Goal: Task Accomplishment & Management: Use online tool/utility

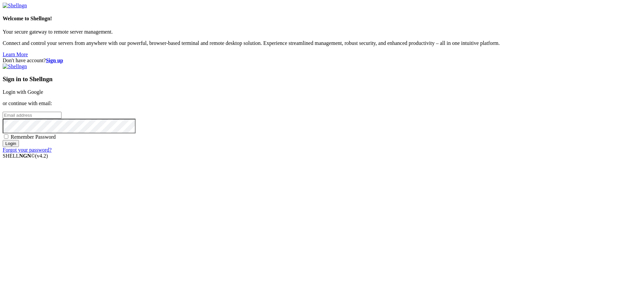
type input "root"
click at [43, 95] on link "Login with Google" at bounding box center [23, 92] width 41 height 6
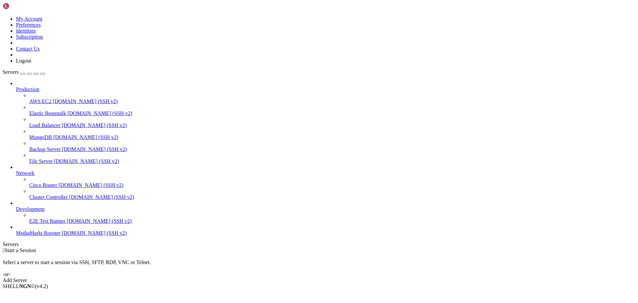
click at [37, 236] on span "MediaMarkt Rooster" at bounding box center [38, 233] width 45 height 6
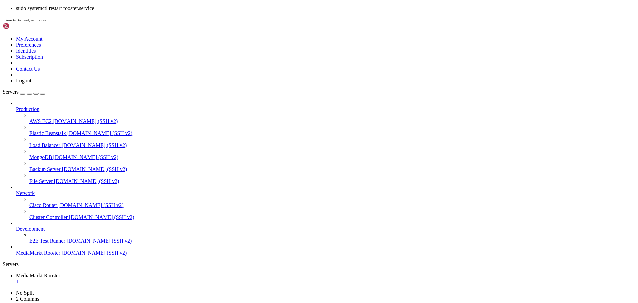
scroll to position [305, 0]
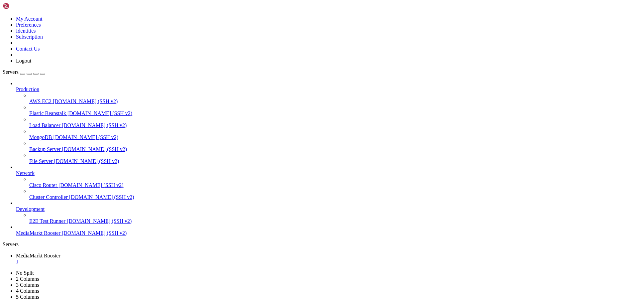
drag, startPoint x: 377, startPoint y: 602, endPoint x: -3, endPoint y: 516, distance: 390.2
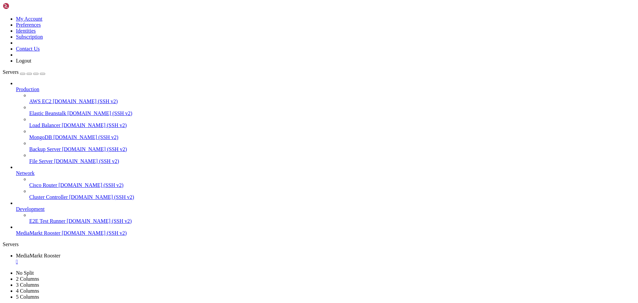
scroll to position [1130, 0]
drag, startPoint x: 5, startPoint y: 511, endPoint x: 400, endPoint y: 617, distance: 408.7
